Goal: Contribute content: Add original content to the website for others to see

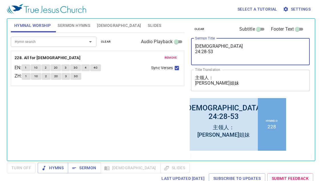
click at [207, 53] on textarea "[DEMOGRAPHIC_DATA] 24:28-53" at bounding box center [250, 51] width 111 height 16
click at [224, 52] on textarea "[DEMOGRAPHIC_DATA] 25:1-18-53" at bounding box center [250, 51] width 111 height 16
type textarea "[DEMOGRAPHIC_DATA] 25:1-18"
click at [219, 85] on textarea "主领人： [PERSON_NAME]姐妹" at bounding box center [250, 80] width 111 height 11
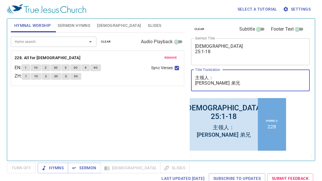
type textarea "主领人： [PERSON_NAME] 弟兄"
click at [109, 41] on span "clear" at bounding box center [106, 41] width 10 height 5
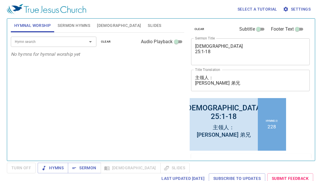
click at [104, 26] on span "[DEMOGRAPHIC_DATA]" at bounding box center [119, 25] width 44 height 7
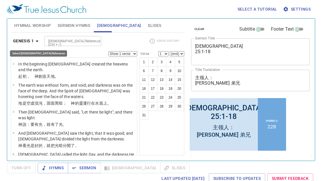
click at [37, 41] on icon "button" at bounding box center [37, 41] width 3 height 1
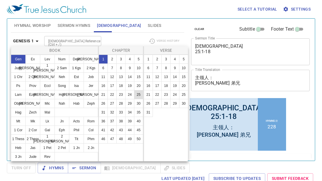
click at [138, 95] on button "25" at bounding box center [138, 94] width 9 height 9
click at [148, 59] on button "1" at bounding box center [148, 59] width 9 height 9
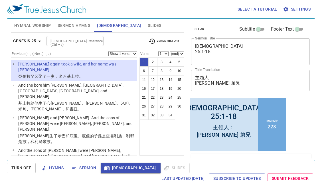
click at [66, 25] on span "Sermon Hymns" at bounding box center [74, 25] width 33 height 7
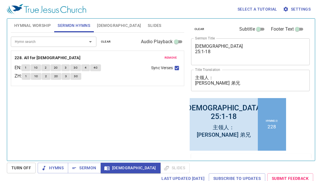
click at [171, 58] on span "remove" at bounding box center [171, 57] width 13 height 5
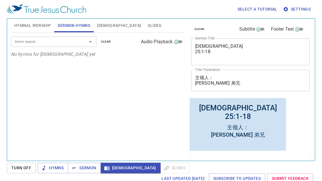
click at [85, 77] on div "Hymn search Hymn search clear Audio Playback No hymns for [DEMOGRAPHIC_DATA] yet" at bounding box center [98, 94] width 174 height 123
